Goal: Navigation & Orientation: Find specific page/section

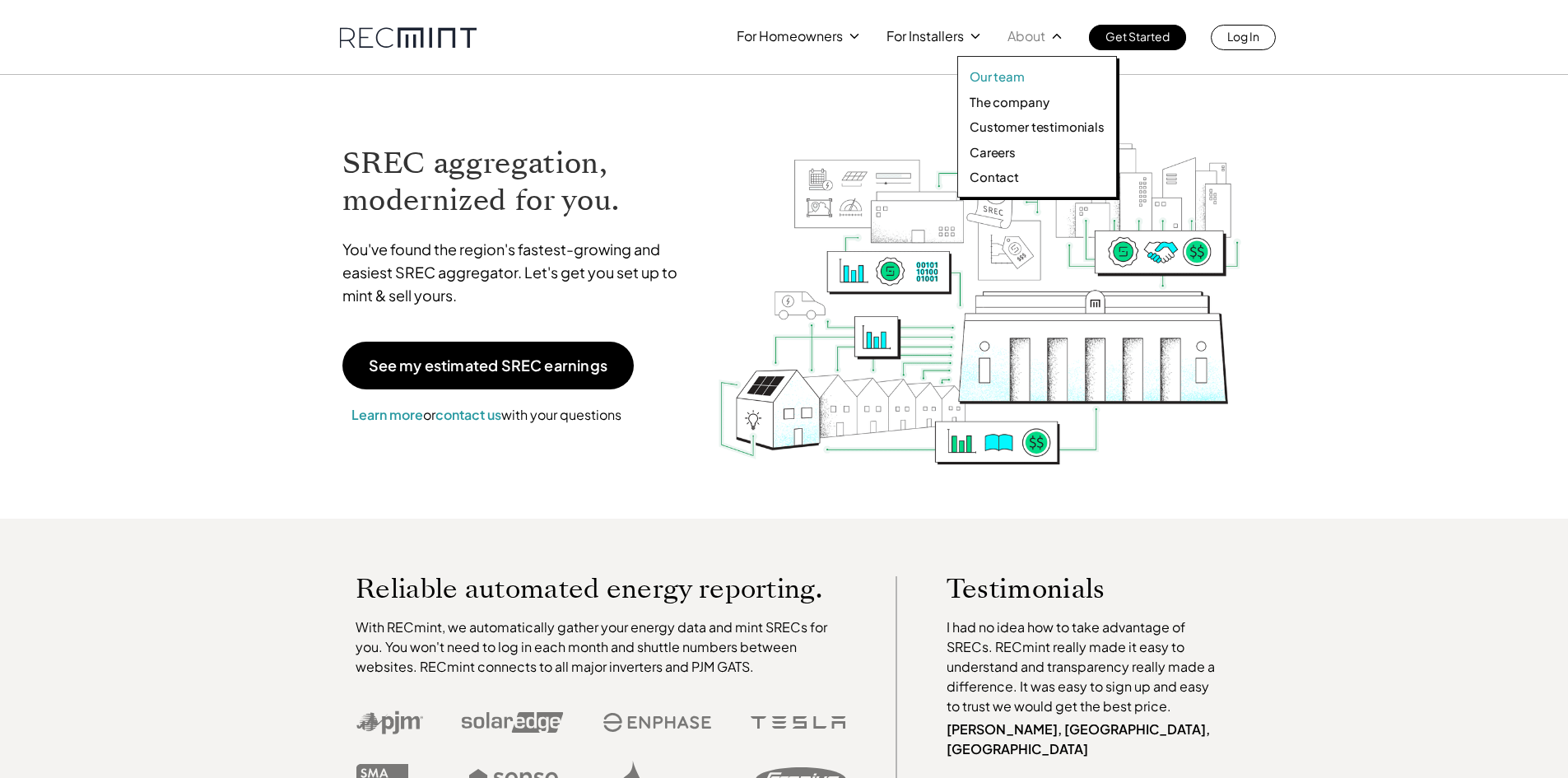
click at [1004, 73] on p "Our team" at bounding box center [996, 76] width 55 height 16
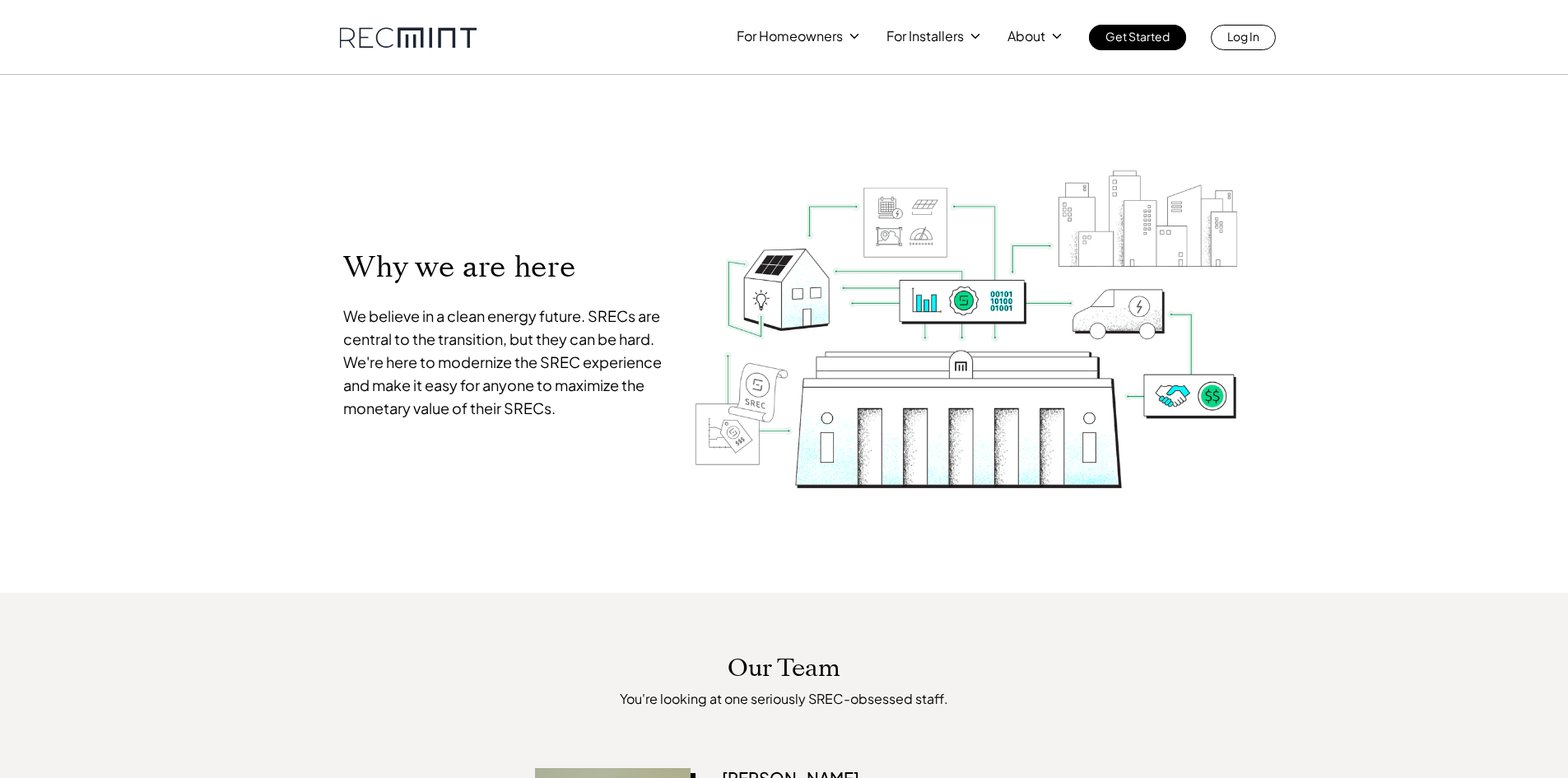
scroll to position [593, 0]
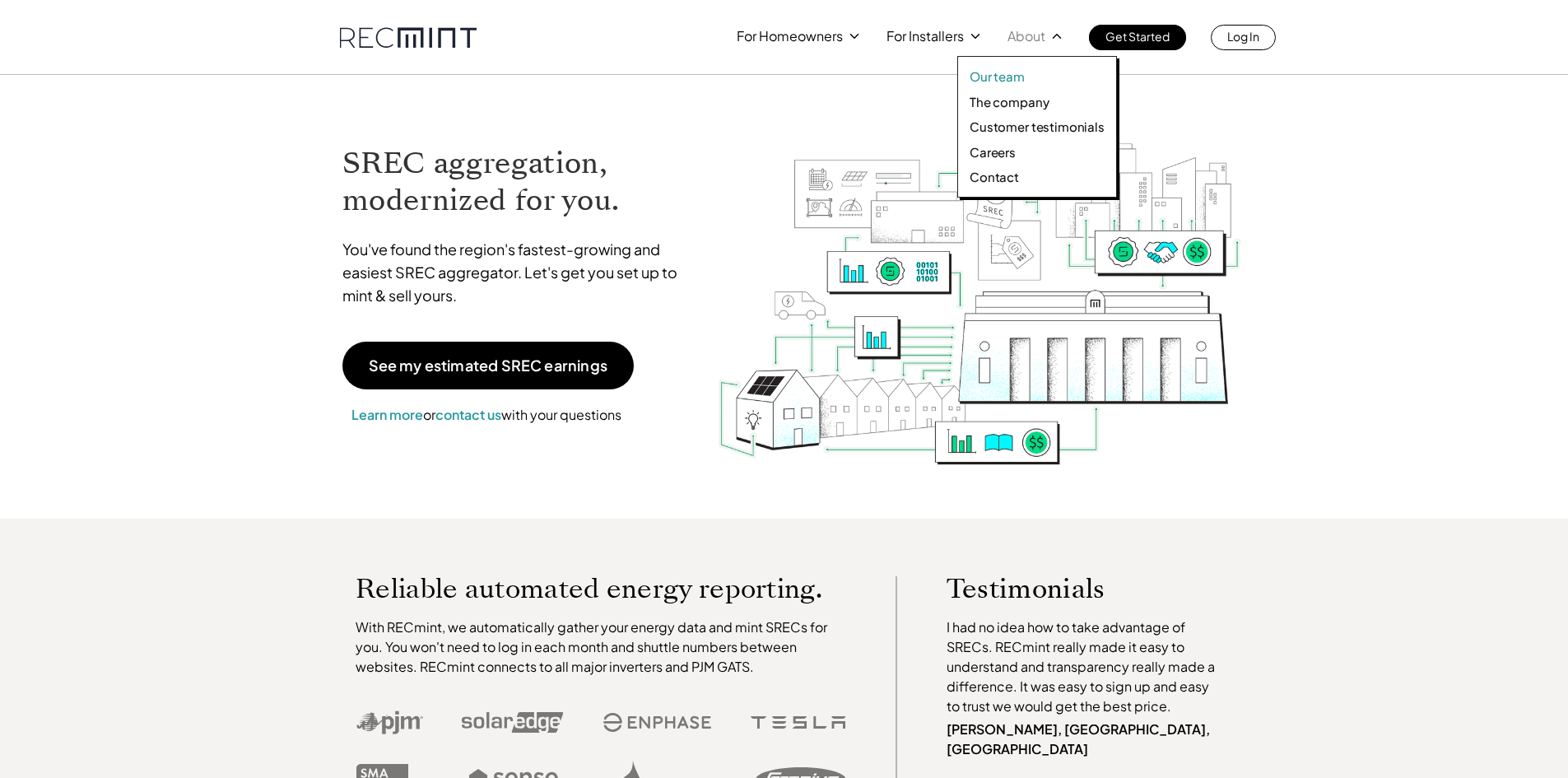
click at [1006, 74] on p "Our team" at bounding box center [996, 76] width 55 height 16
click at [1009, 70] on p "Our team" at bounding box center [996, 76] width 55 height 16
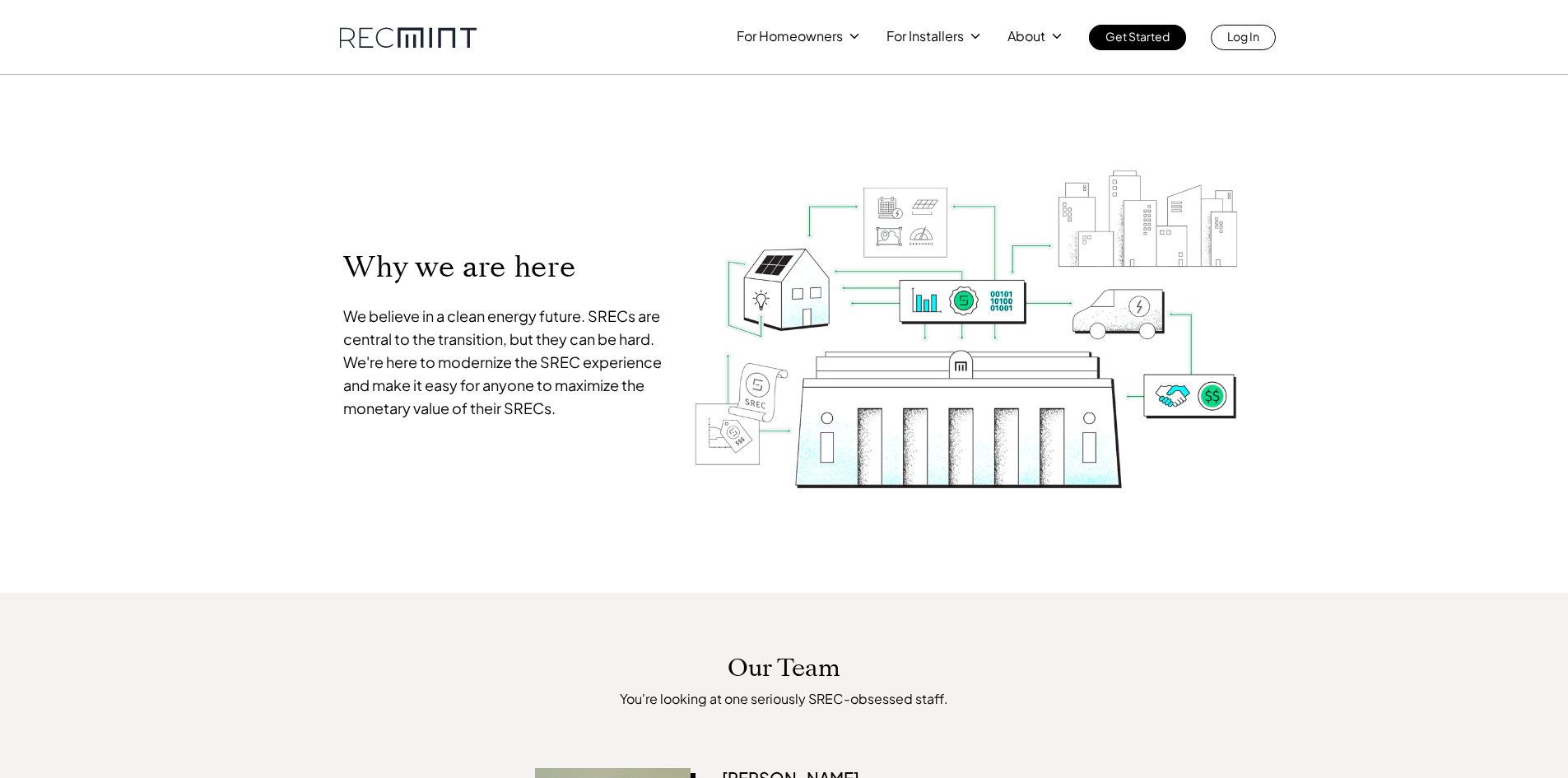
scroll to position [593, 0]
